Goal: Task Accomplishment & Management: Use online tool/utility

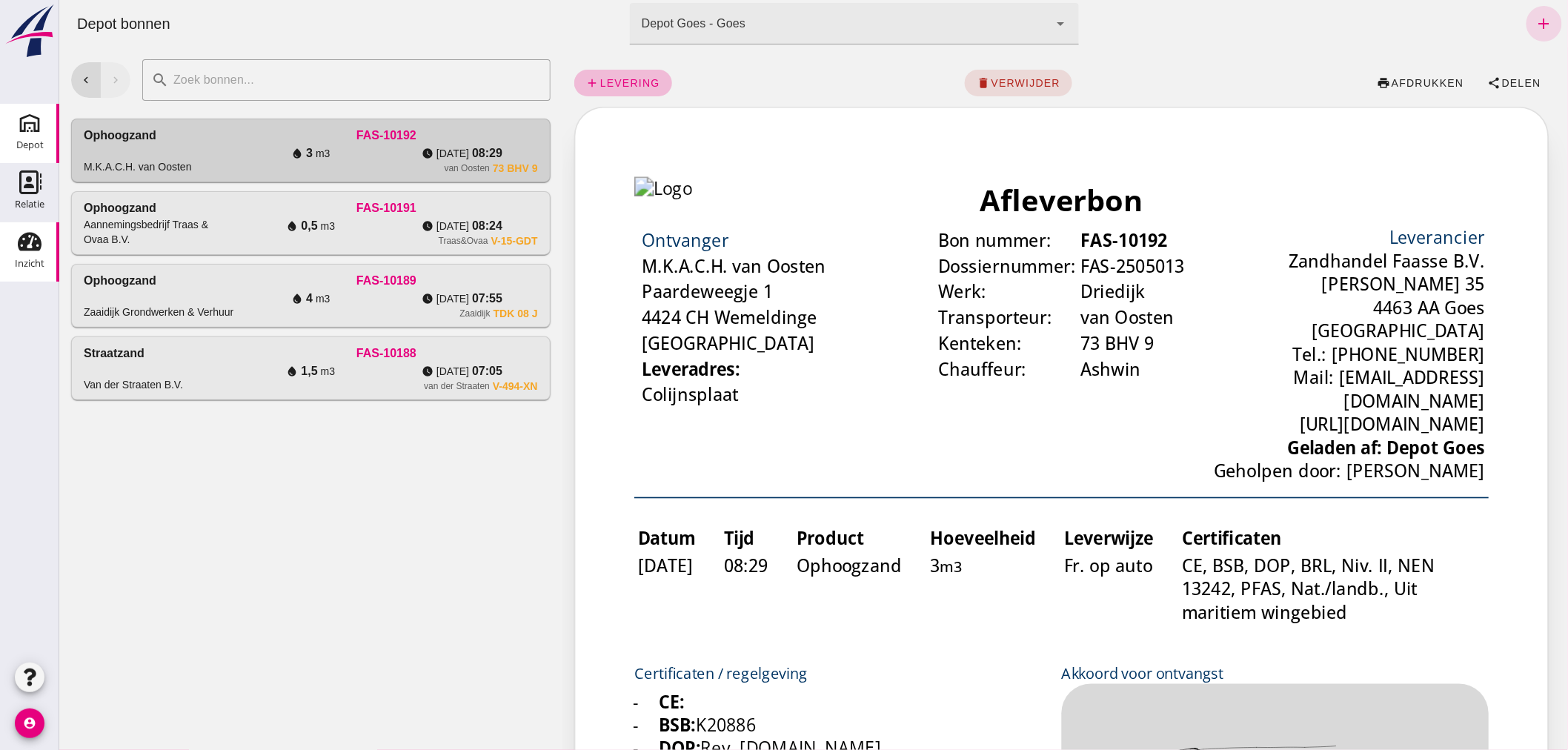
click at [25, 249] on use at bounding box center [30, 242] width 24 height 19
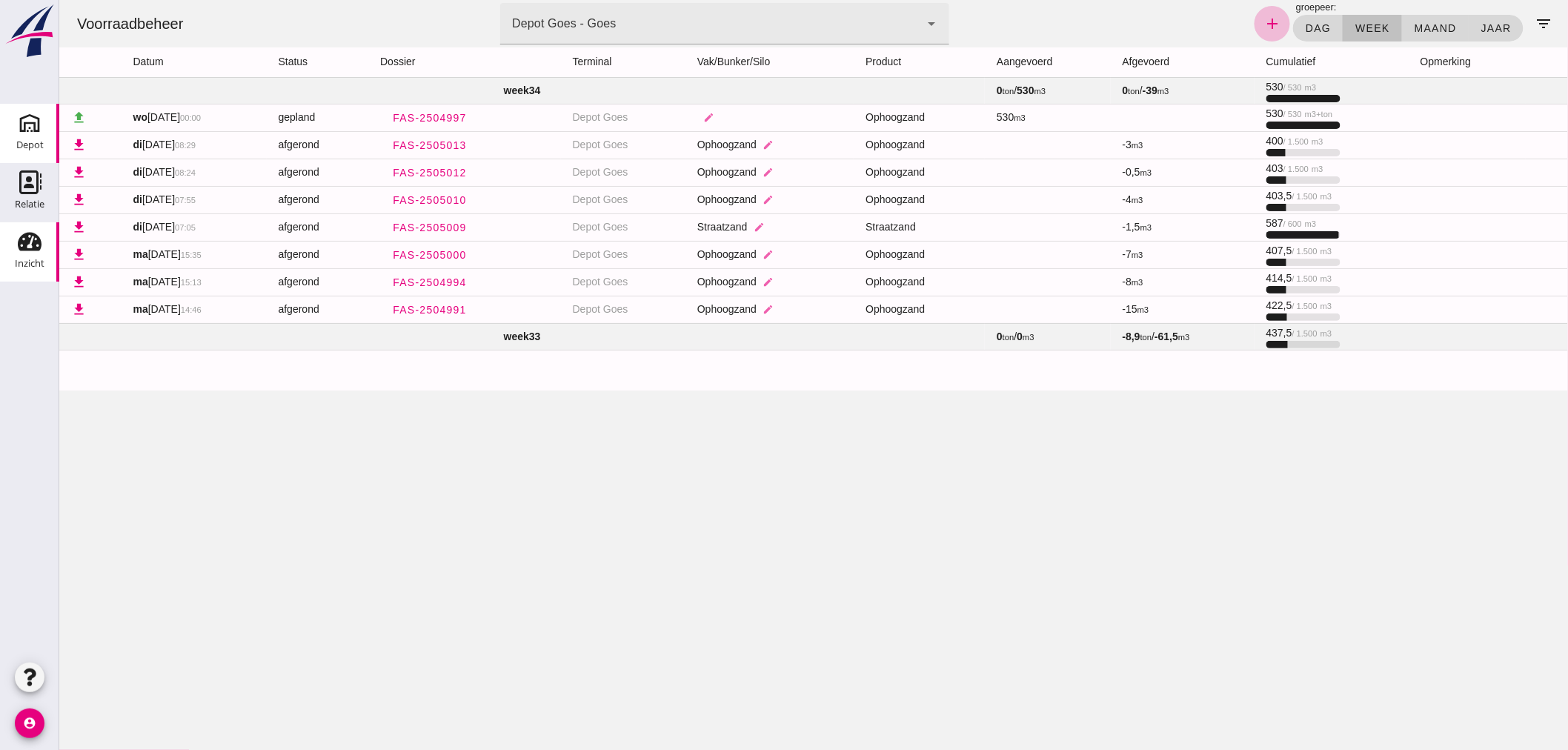
click at [24, 133] on icon "Depot" at bounding box center [30, 123] width 24 height 24
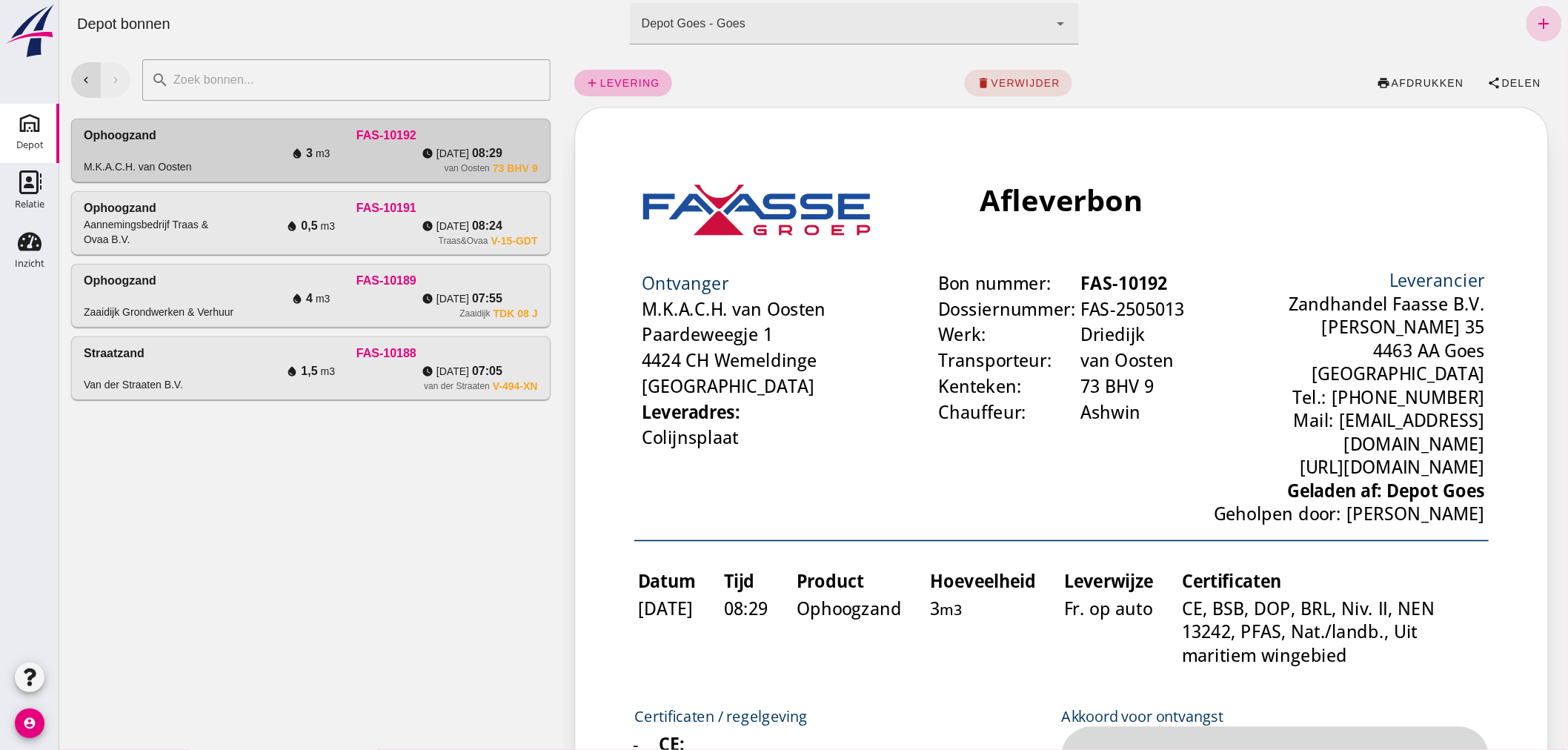
click at [1534, 17] on icon "add" at bounding box center [1543, 24] width 18 height 18
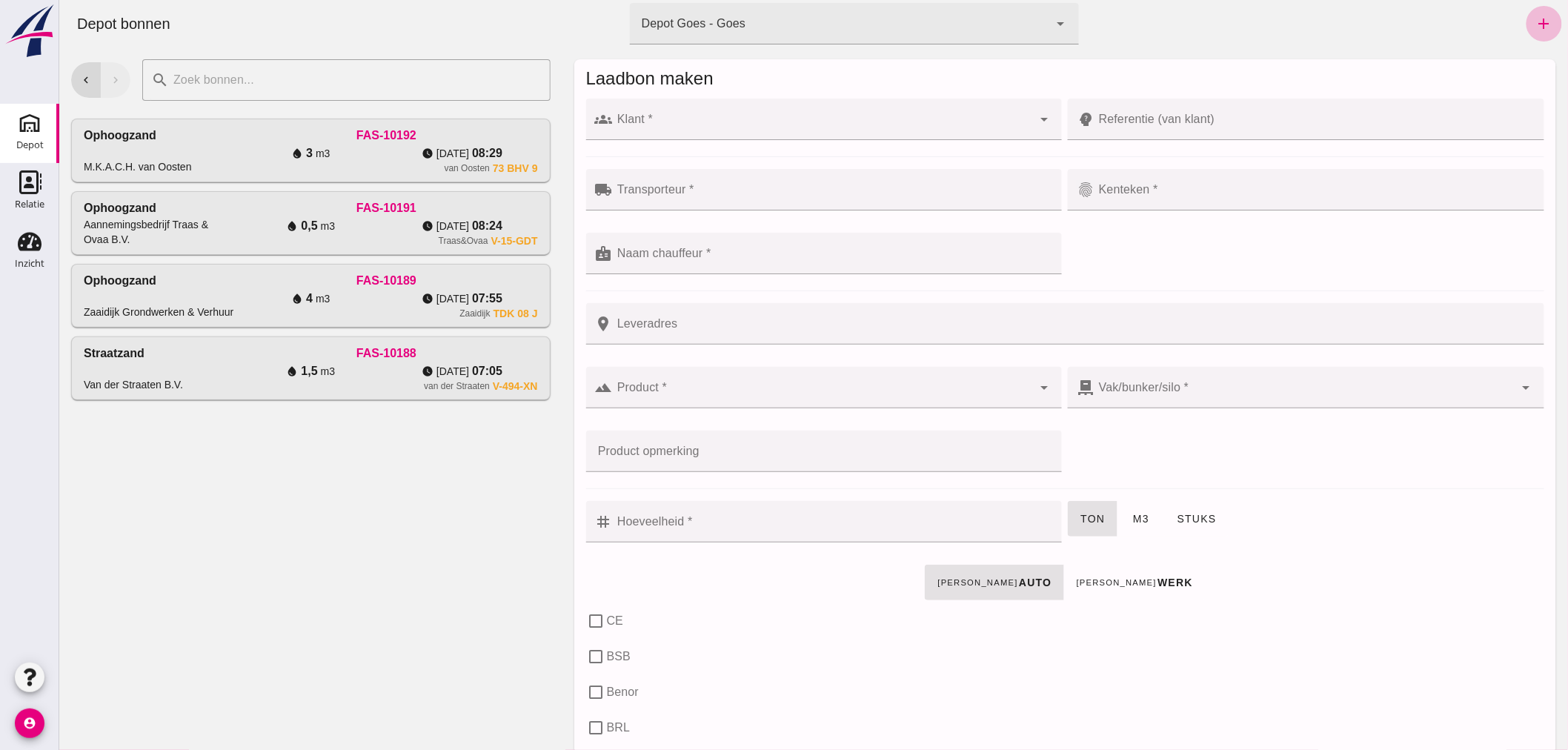
click input "Klant *"
click div "Laadbon maken"
click div
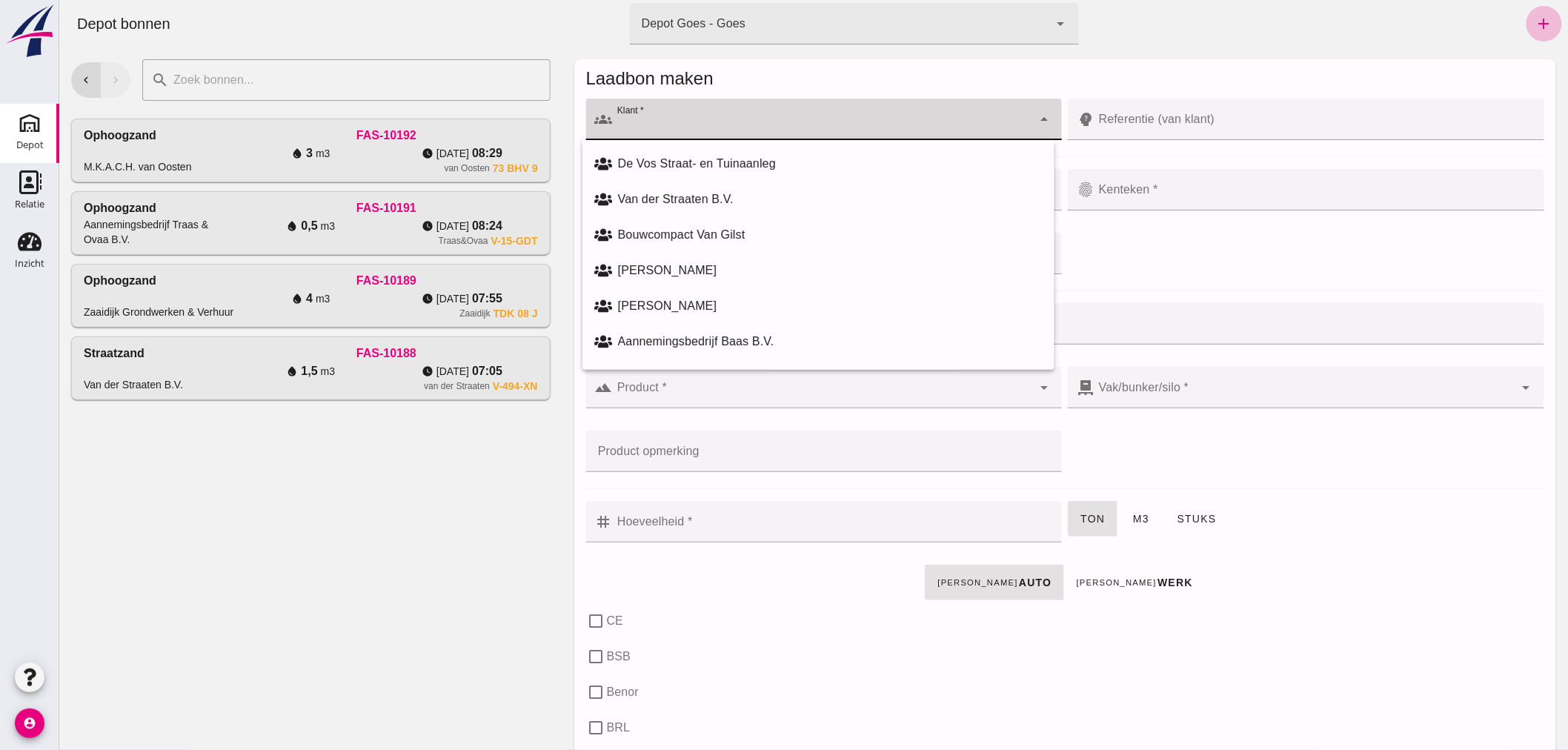
click input "Klant *"
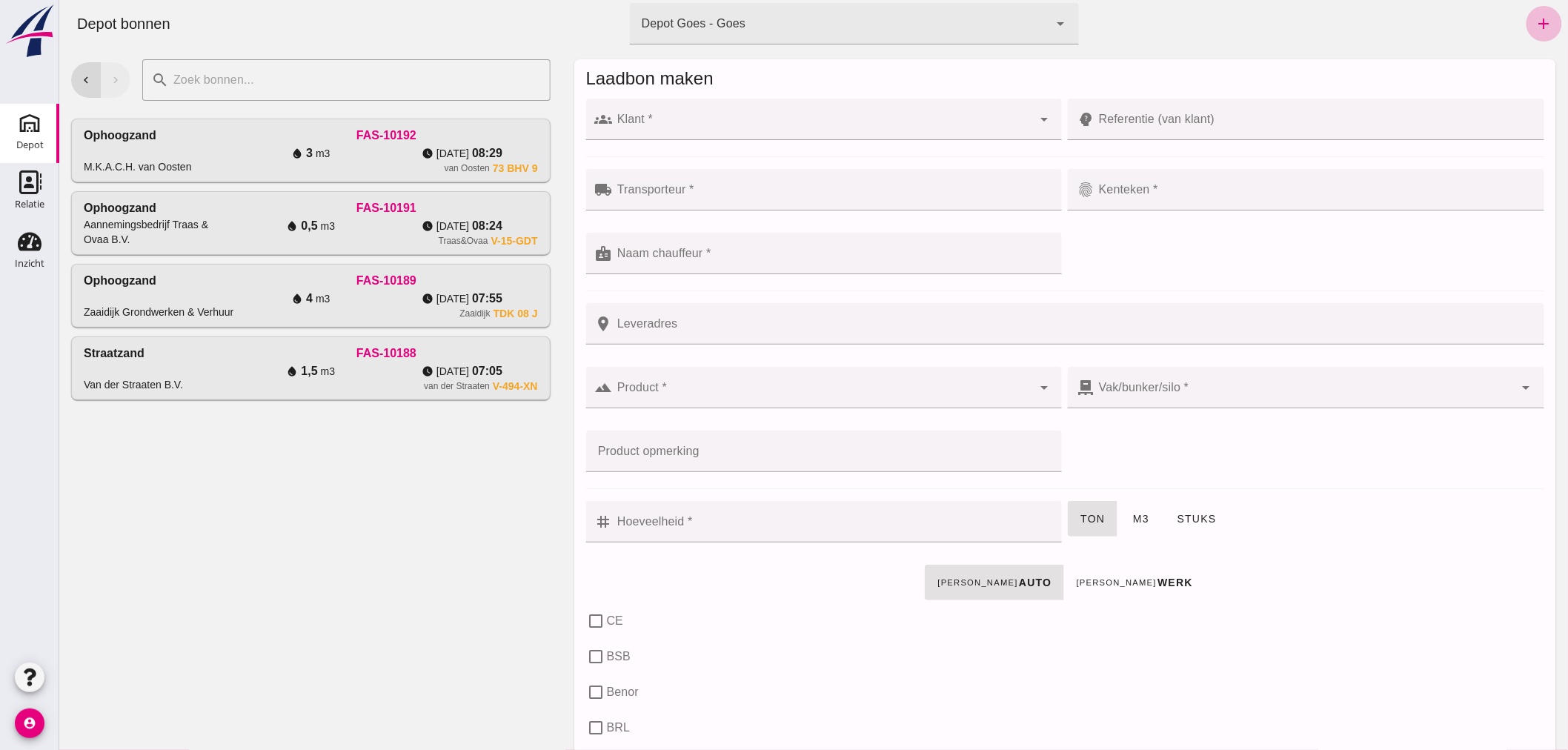
click div "Laadbon maken"
